Goal: Find specific fact: Find specific fact

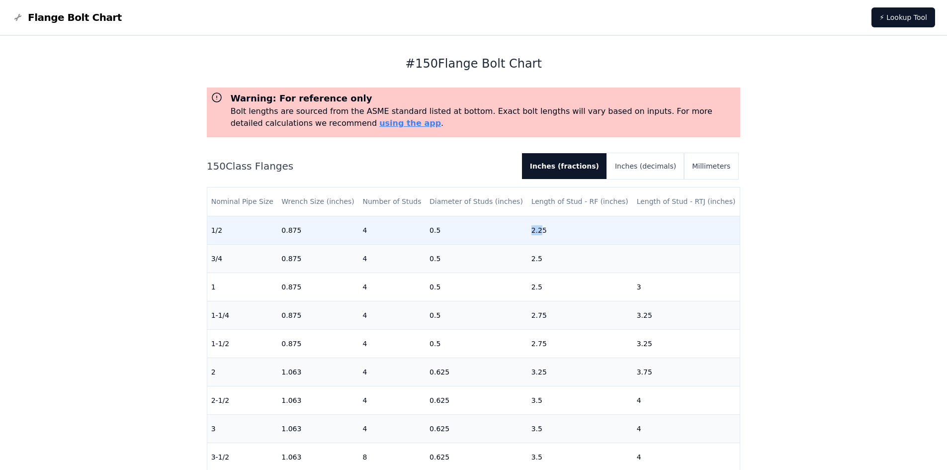
click at [541, 228] on tr "1/2 0.875 4 0.5 2.25" at bounding box center [473, 230] width 533 height 28
click at [544, 228] on td "2.25" at bounding box center [580, 230] width 105 height 28
drag, startPoint x: 524, startPoint y: 231, endPoint x: 546, endPoint y: 231, distance: 22.9
click at [546, 231] on tr "1/2 0.875 4 0.5 2.25" at bounding box center [473, 230] width 533 height 28
click at [546, 231] on td "2.25" at bounding box center [580, 230] width 105 height 28
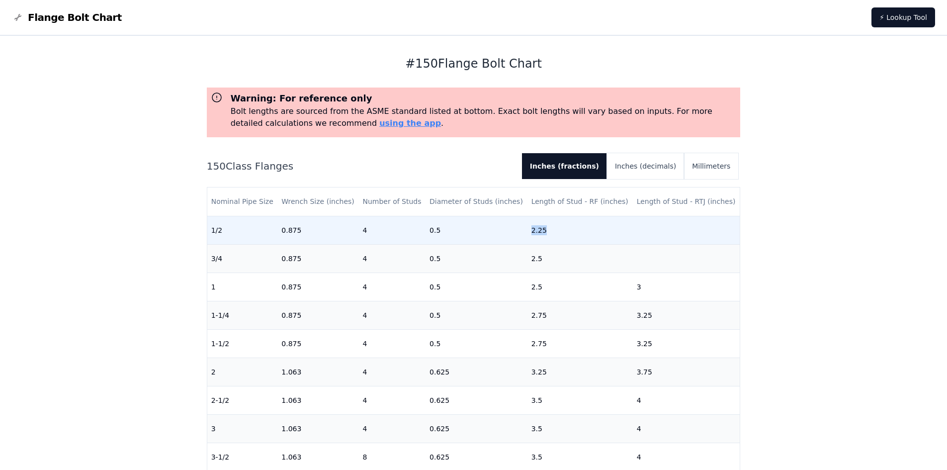
drag, startPoint x: 551, startPoint y: 228, endPoint x: 521, endPoint y: 228, distance: 30.8
click at [521, 228] on tr "1/2 0.875 4 0.5 2.25" at bounding box center [473, 230] width 533 height 28
click at [521, 228] on td "0.5" at bounding box center [477, 230] width 102 height 28
drag, startPoint x: 521, startPoint y: 228, endPoint x: 551, endPoint y: 226, distance: 30.4
click at [545, 226] on tr "1/2 0.875 4 0.5 2.25" at bounding box center [473, 230] width 533 height 28
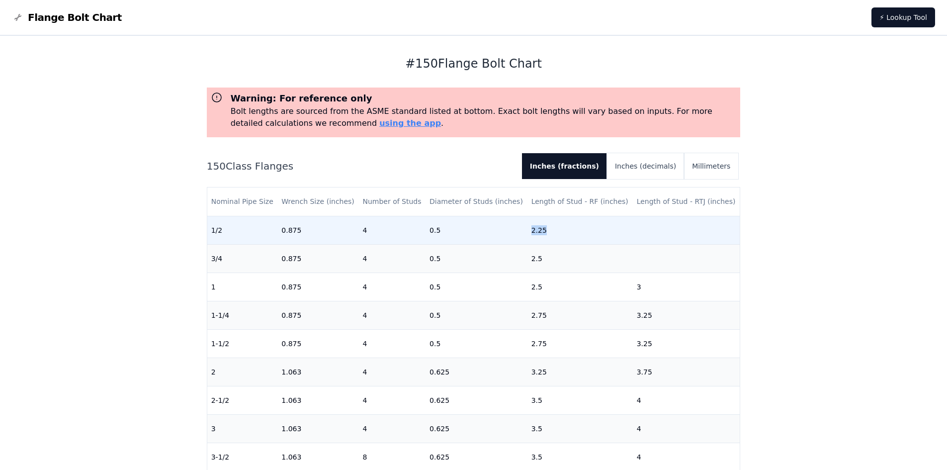
click at [551, 226] on td "2.25" at bounding box center [580, 230] width 105 height 28
drag, startPoint x: 551, startPoint y: 226, endPoint x: 510, endPoint y: 226, distance: 41.3
click at [510, 226] on tr "1/2 0.875 4 0.5 2.25" at bounding box center [473, 230] width 533 height 28
click at [510, 226] on td "0.5" at bounding box center [477, 230] width 102 height 28
drag, startPoint x: 527, startPoint y: 230, endPoint x: 547, endPoint y: 231, distance: 20.9
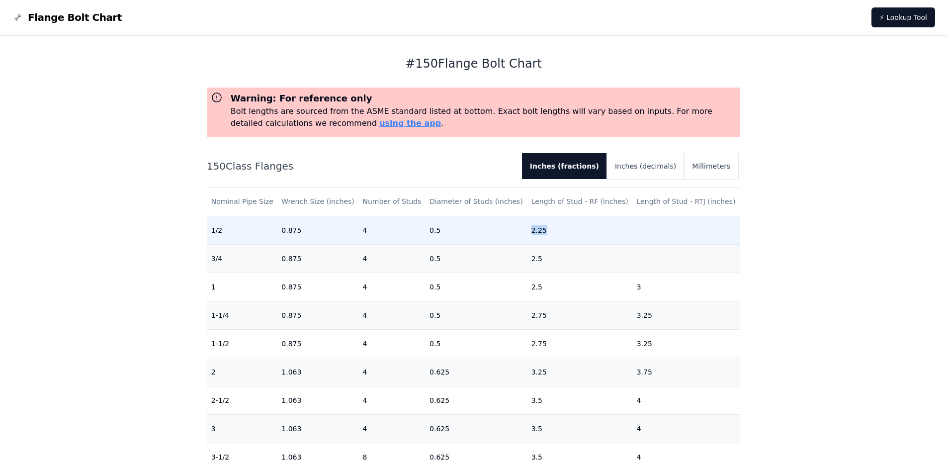
click at [545, 231] on td "2.25" at bounding box center [580, 230] width 105 height 28
click at [547, 231] on td "2.25" at bounding box center [580, 230] width 105 height 28
